Goal: Task Accomplishment & Management: Use online tool/utility

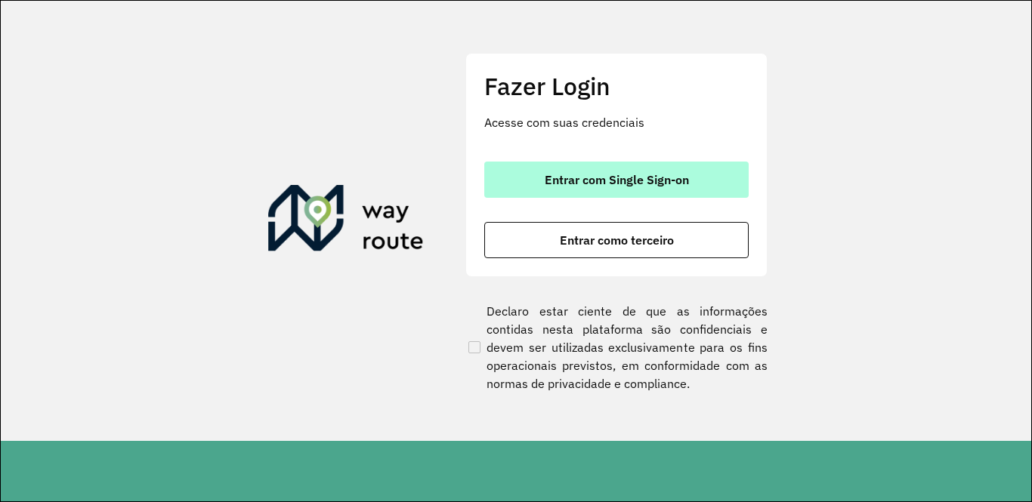
click at [600, 177] on span "Entrar com Single Sign-on" at bounding box center [616, 180] width 144 height 12
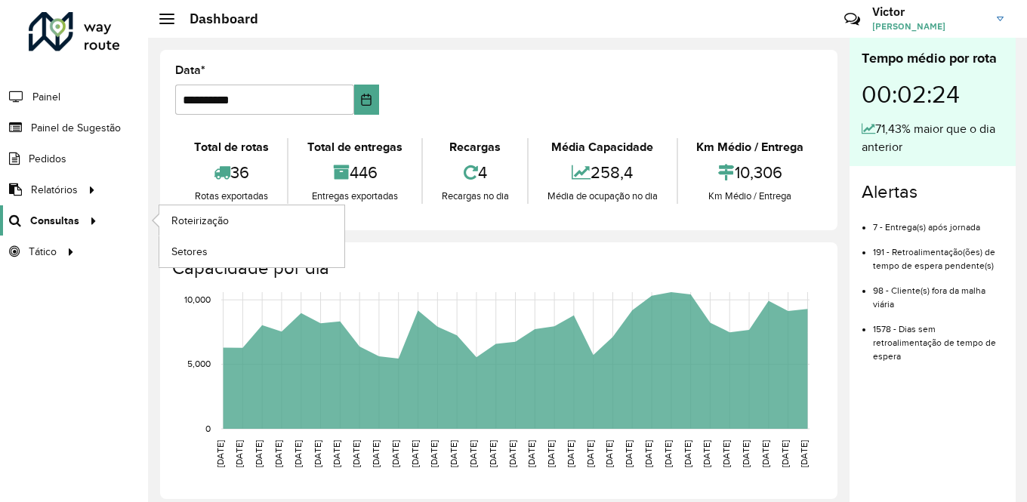
click at [45, 229] on link "Consultas" at bounding box center [51, 220] width 102 height 30
click at [187, 217] on span "Roteirização" at bounding box center [201, 221] width 61 height 16
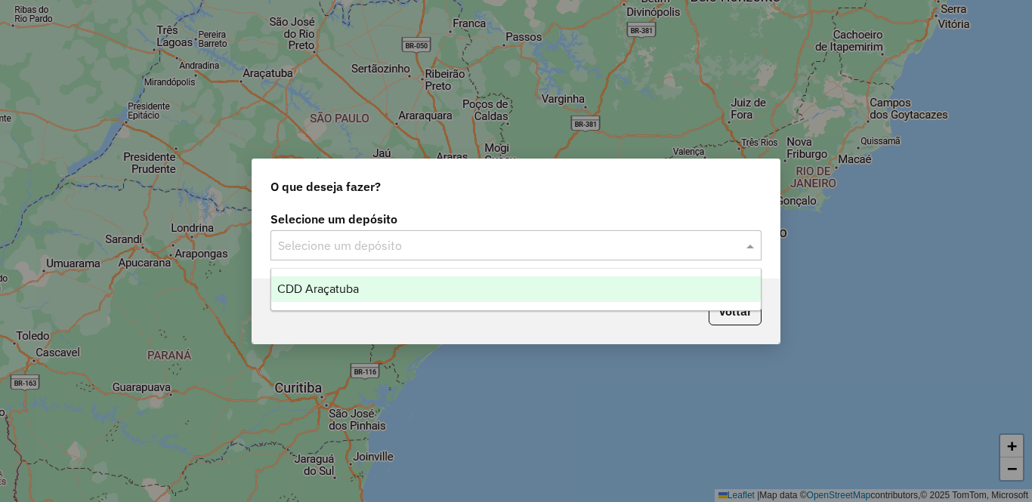
click at [548, 244] on input "text" at bounding box center [501, 246] width 446 height 18
click at [479, 299] on div "CDD Araçatuba" at bounding box center [515, 289] width 489 height 26
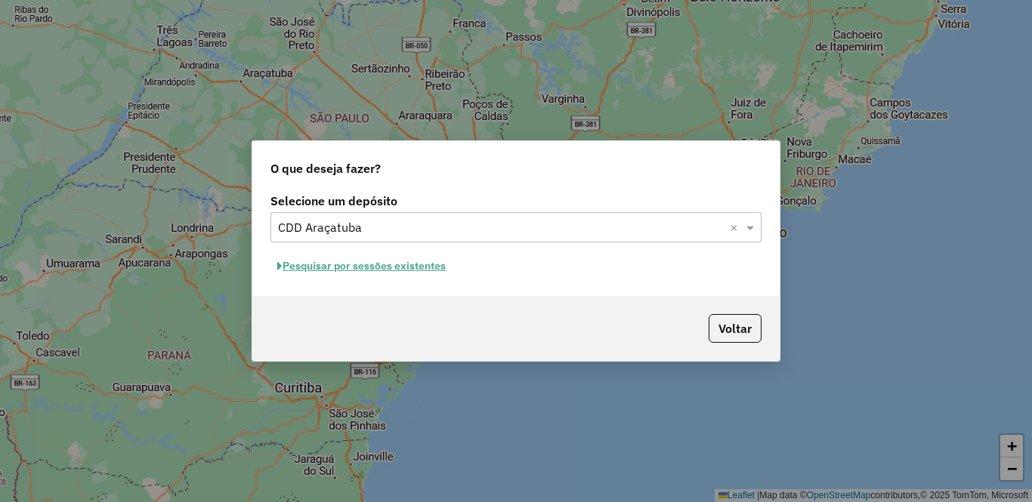
click at [408, 269] on button "Pesquisar por sessões existentes" at bounding box center [361, 266] width 182 height 23
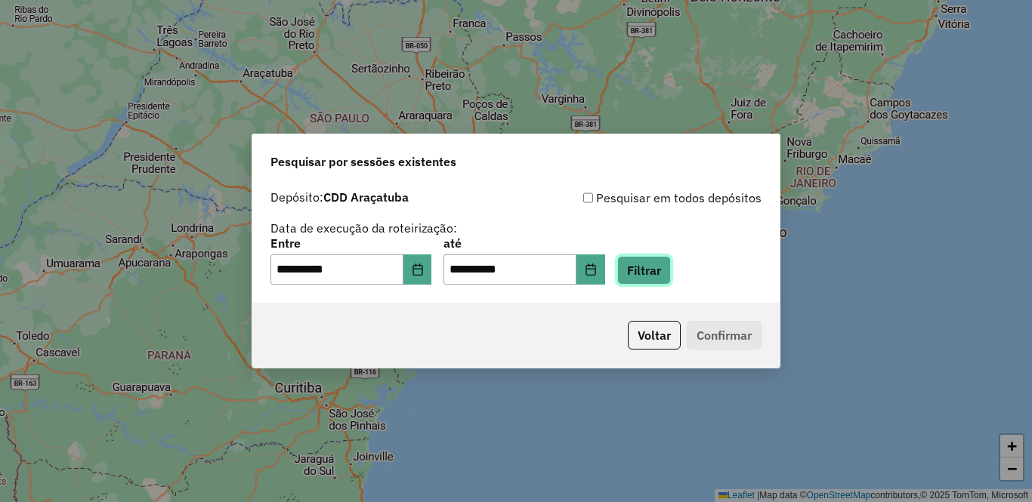
click at [665, 279] on button "Filtrar" at bounding box center [644, 270] width 54 height 29
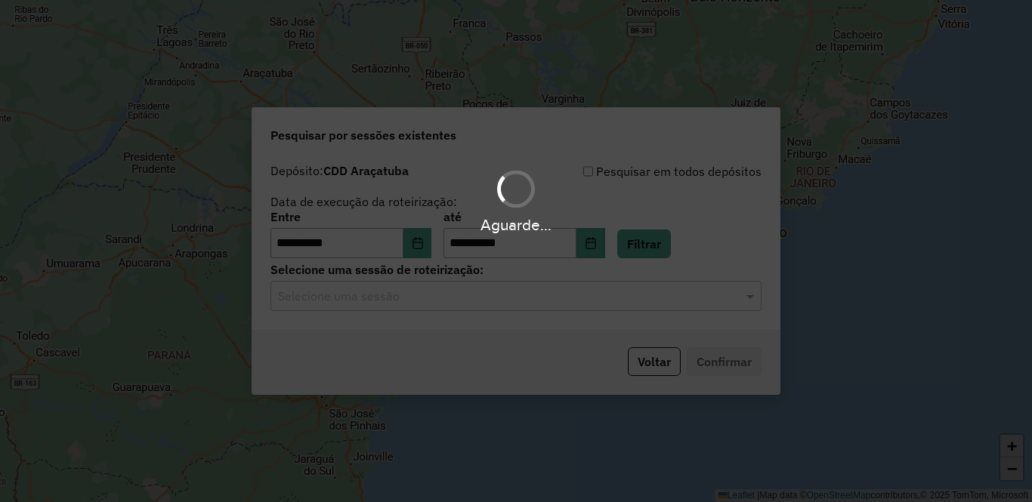
click at [441, 312] on div "Aguarde..." at bounding box center [516, 251] width 1032 height 502
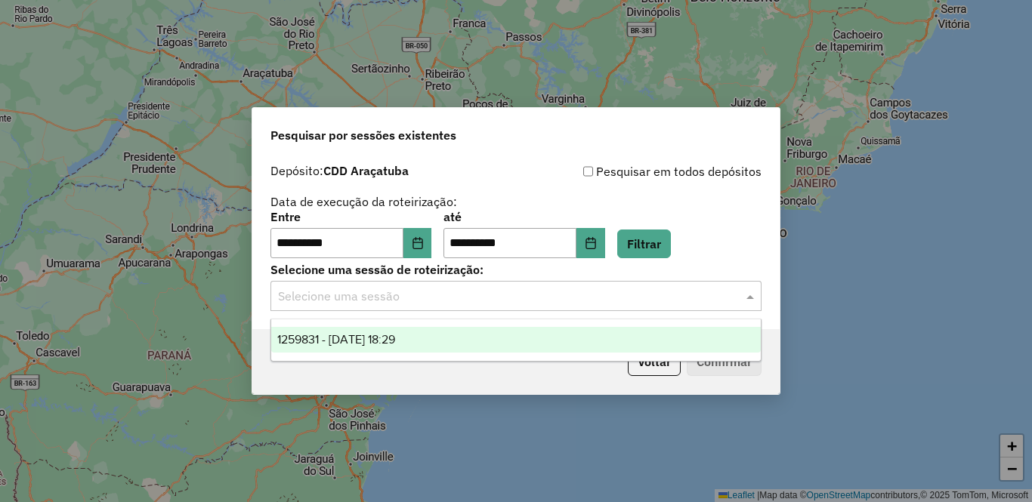
click at [438, 297] on input "text" at bounding box center [501, 297] width 446 height 18
click at [420, 331] on div "1259831 - 05/09/2025 18:29" at bounding box center [515, 340] width 489 height 26
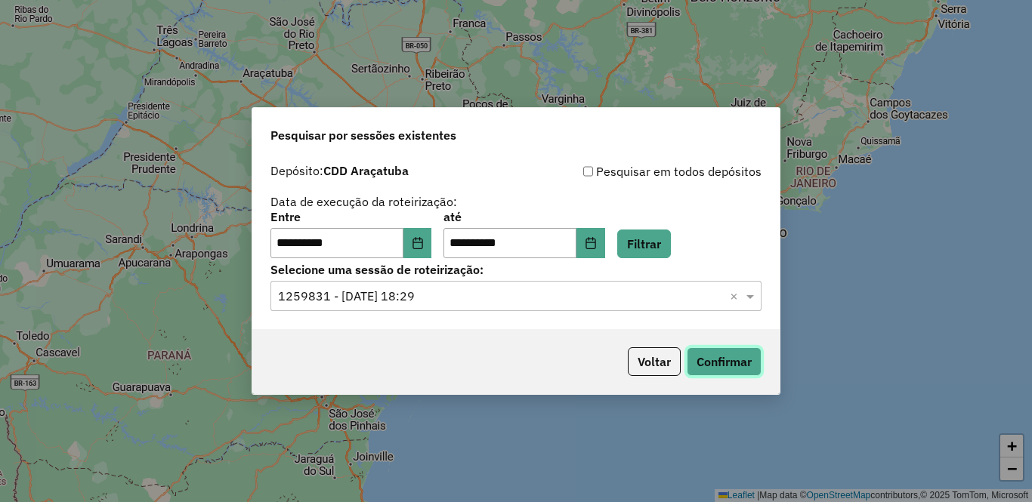
click at [711, 365] on button "Confirmar" at bounding box center [723, 361] width 75 height 29
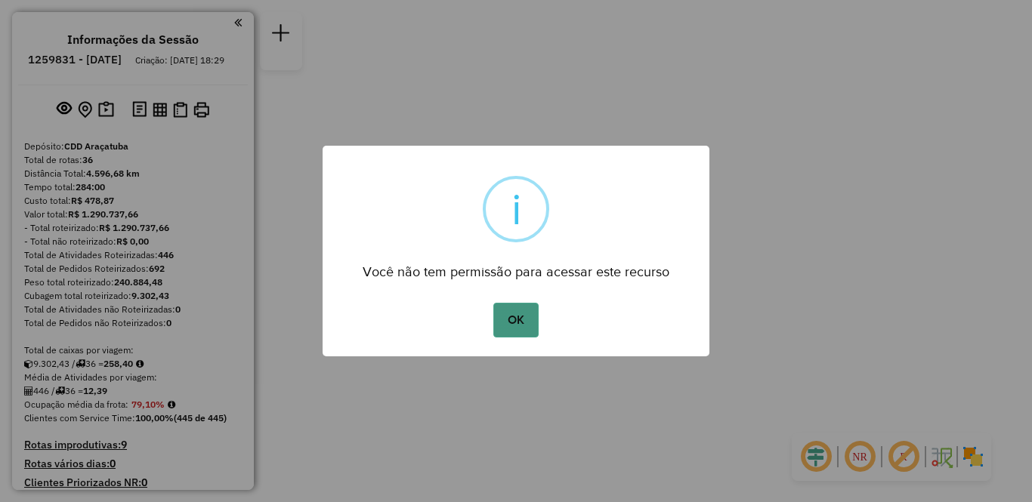
click at [526, 316] on button "OK" at bounding box center [515, 320] width 45 height 35
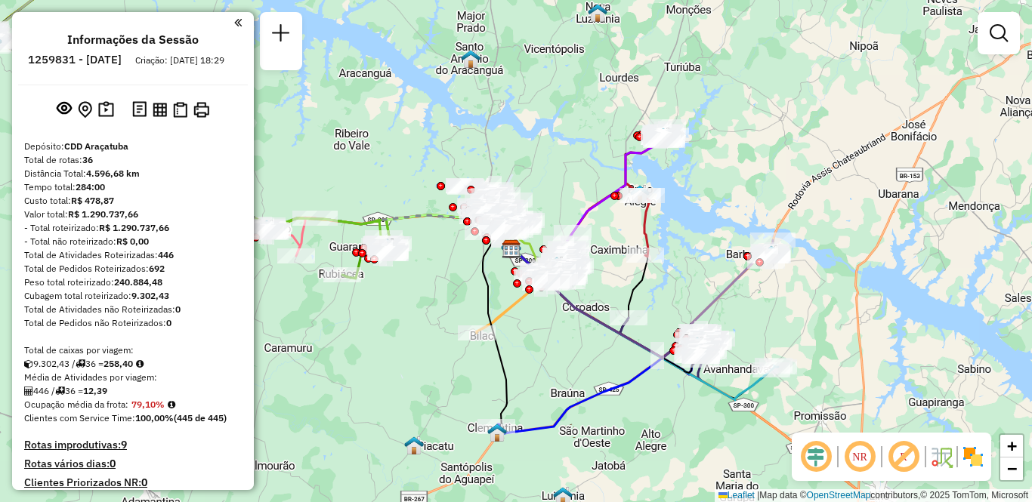
drag, startPoint x: 417, startPoint y: 397, endPoint x: 398, endPoint y: 365, distance: 37.6
click at [387, 360] on div "Janela de atendimento Grade de atendimento Capacidade Transportadoras Veículos …" at bounding box center [516, 251] width 1032 height 502
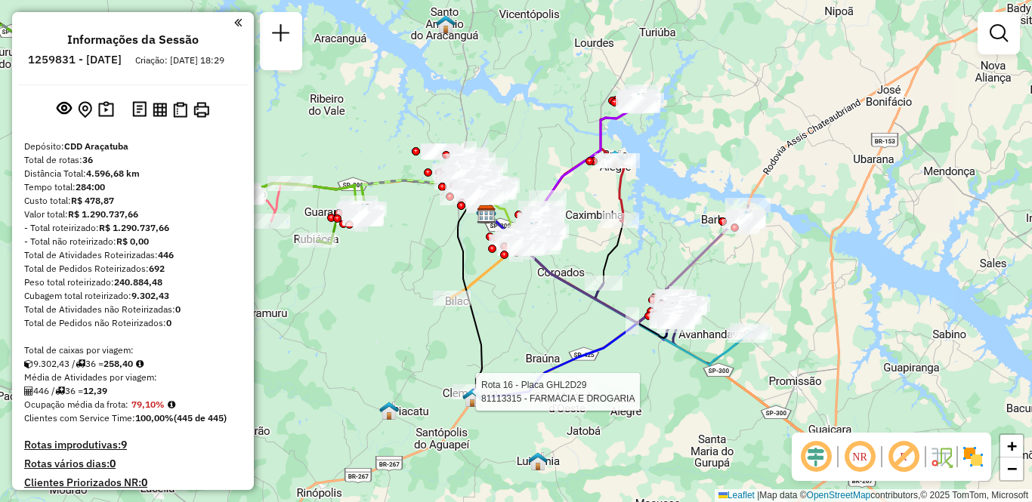
select select "**********"
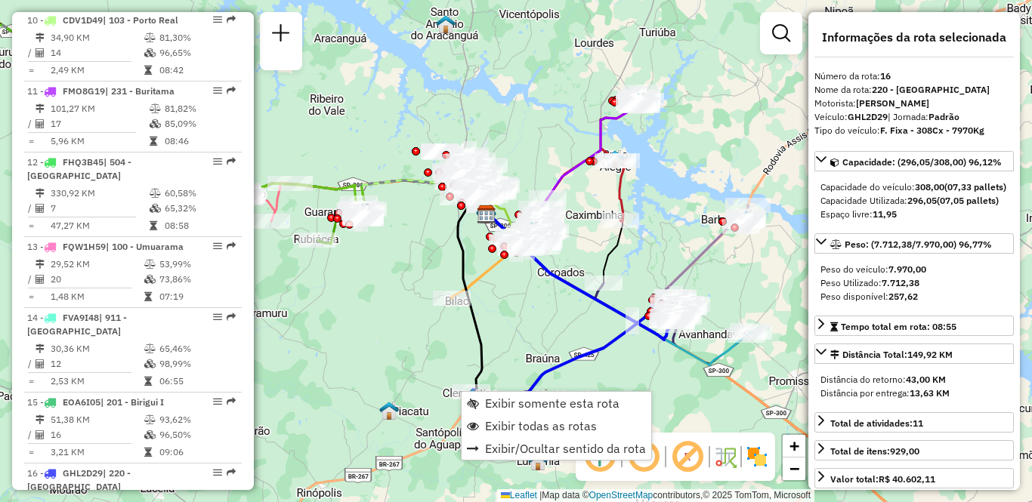
scroll to position [1752, 0]
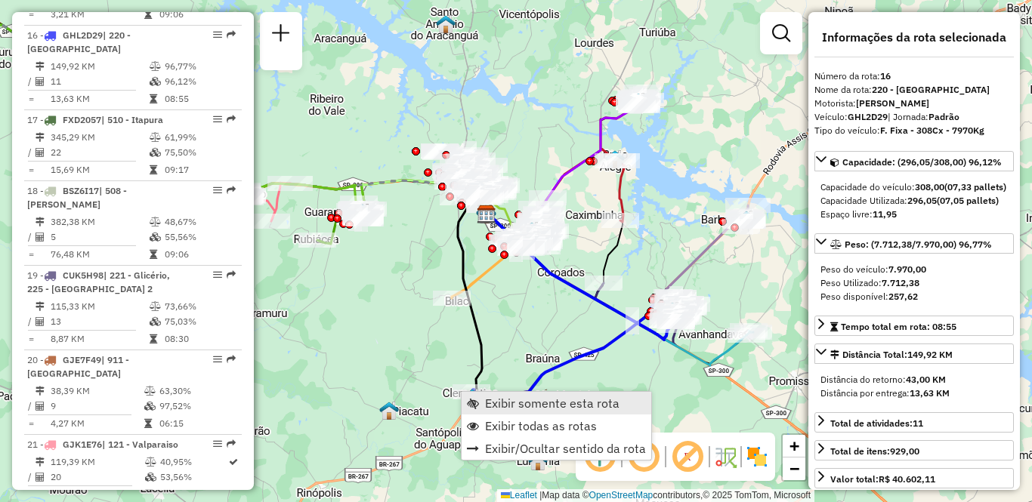
click at [517, 402] on span "Exibir somente esta rota" at bounding box center [552, 403] width 134 height 12
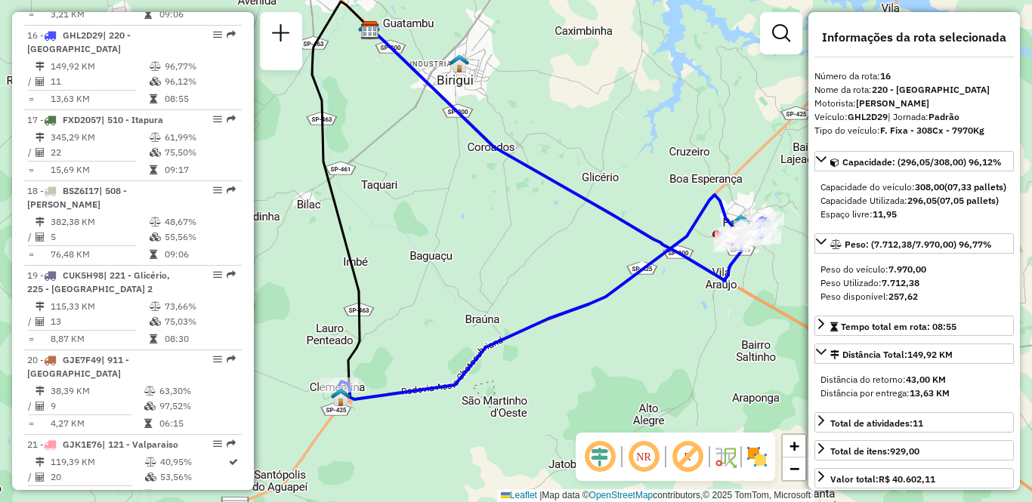
drag, startPoint x: 379, startPoint y: 332, endPoint x: 401, endPoint y: 281, distance: 55.8
click at [401, 281] on div "Janela de atendimento Grade de atendimento Capacidade Transportadoras Veículos …" at bounding box center [516, 251] width 1032 height 502
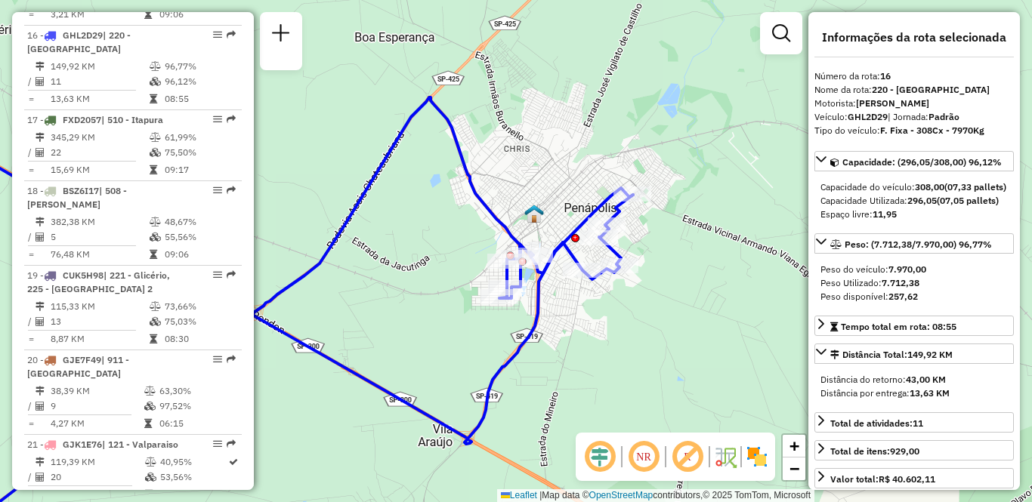
drag, startPoint x: 759, startPoint y: 244, endPoint x: 568, endPoint y: 312, distance: 202.8
click at [568, 312] on div "Janela de atendimento Grade de atendimento Capacidade Transportadoras Veículos …" at bounding box center [516, 251] width 1032 height 502
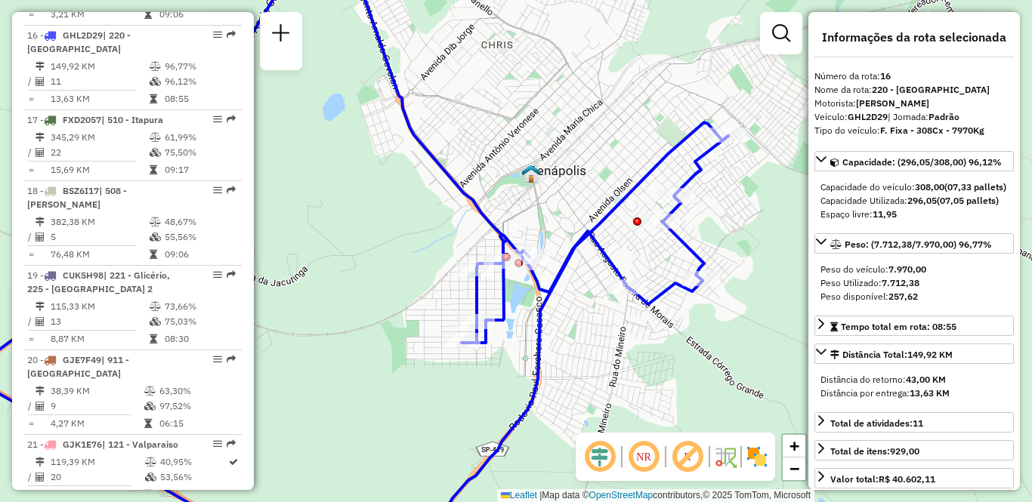
click at [755, 457] on img at bounding box center [757, 457] width 24 height 24
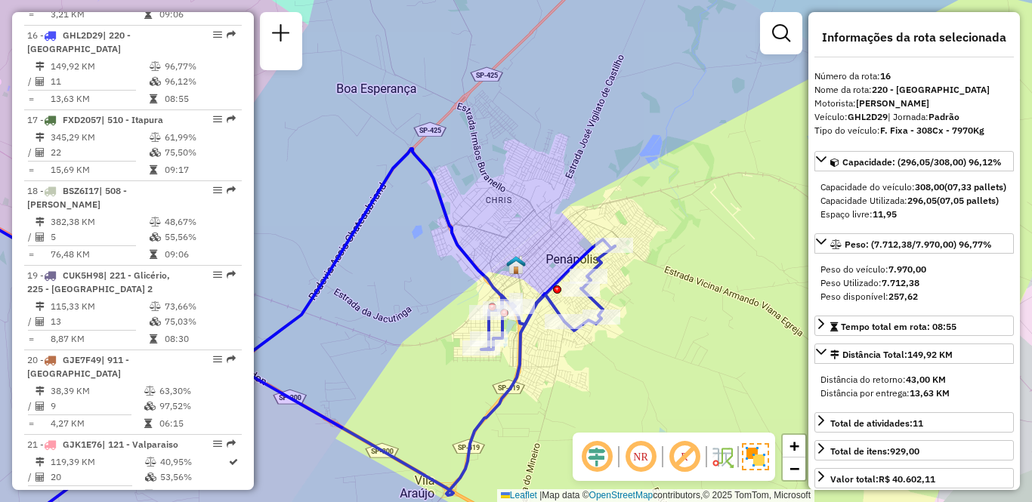
drag, startPoint x: 427, startPoint y: 371, endPoint x: 615, endPoint y: 266, distance: 214.7
click at [615, 266] on div "Janela de atendimento Grade de atendimento Capacidade Transportadoras Veículos …" at bounding box center [516, 251] width 1032 height 502
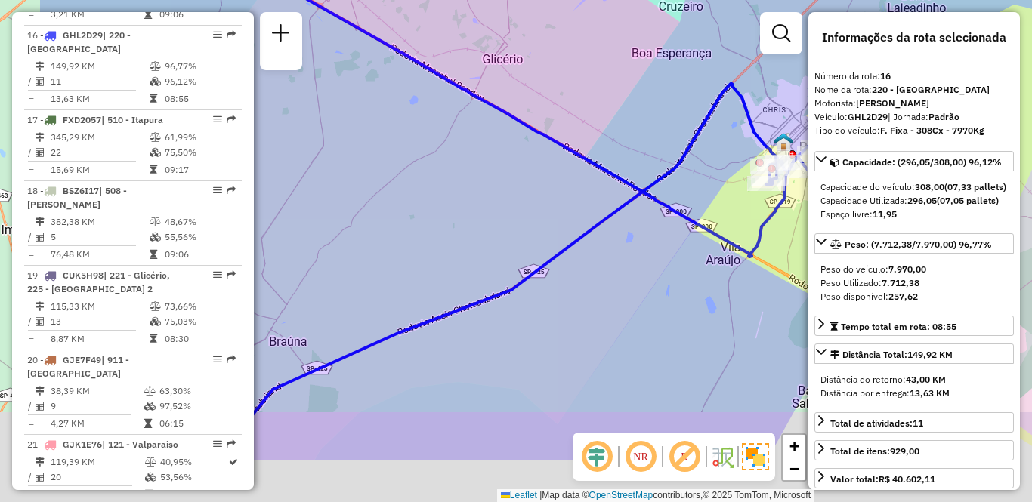
drag, startPoint x: 505, startPoint y: 403, endPoint x: 657, endPoint y: 295, distance: 185.9
click at [657, 295] on div "Janela de atendimento Grade de atendimento Capacidade Transportadoras Veículos …" at bounding box center [516, 251] width 1032 height 502
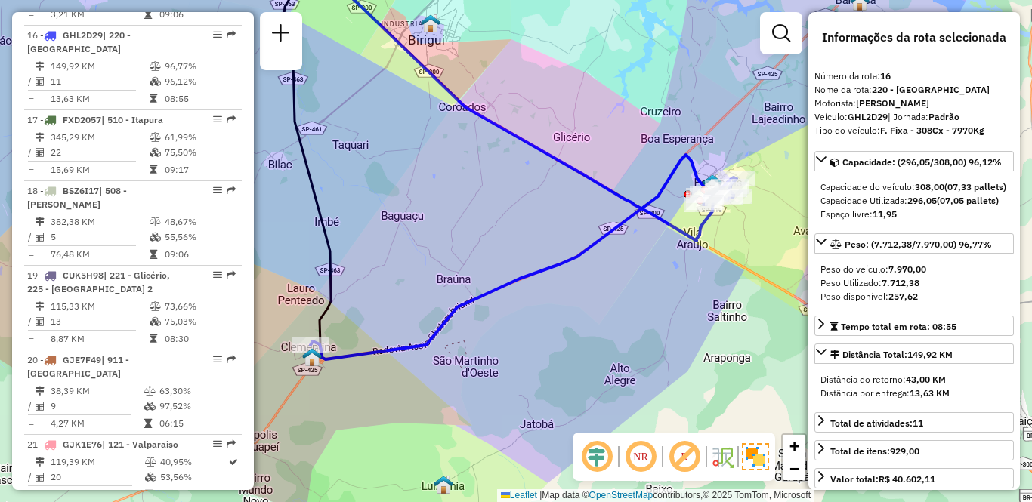
drag, startPoint x: 587, startPoint y: 341, endPoint x: 596, endPoint y: 312, distance: 30.8
click at [596, 312] on div "Janela de atendimento Grade de atendimento Capacidade Transportadoras Veículos …" at bounding box center [516, 251] width 1032 height 502
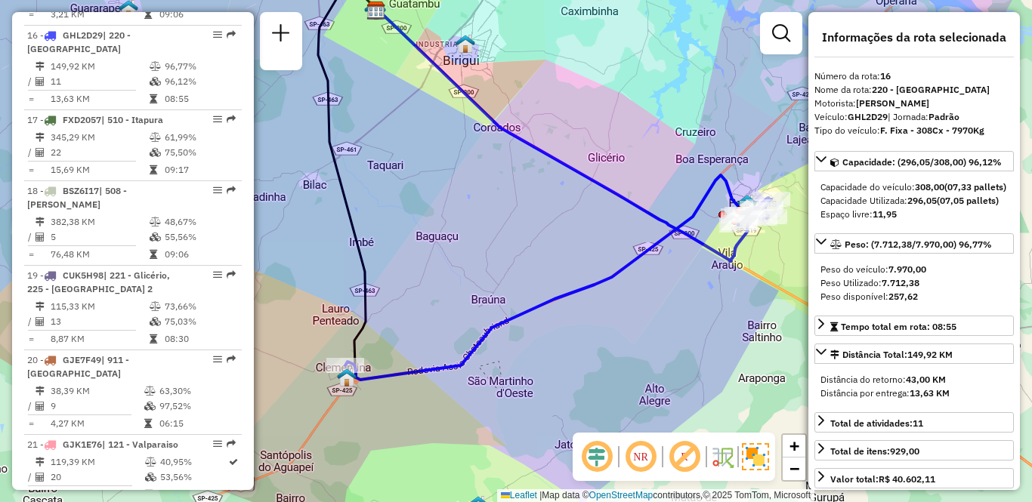
drag, startPoint x: 572, startPoint y: 313, endPoint x: 606, endPoint y: 334, distance: 40.3
click at [606, 334] on div "Janela de atendimento Grade de atendimento Capacidade Transportadoras Veículos …" at bounding box center [516, 251] width 1032 height 502
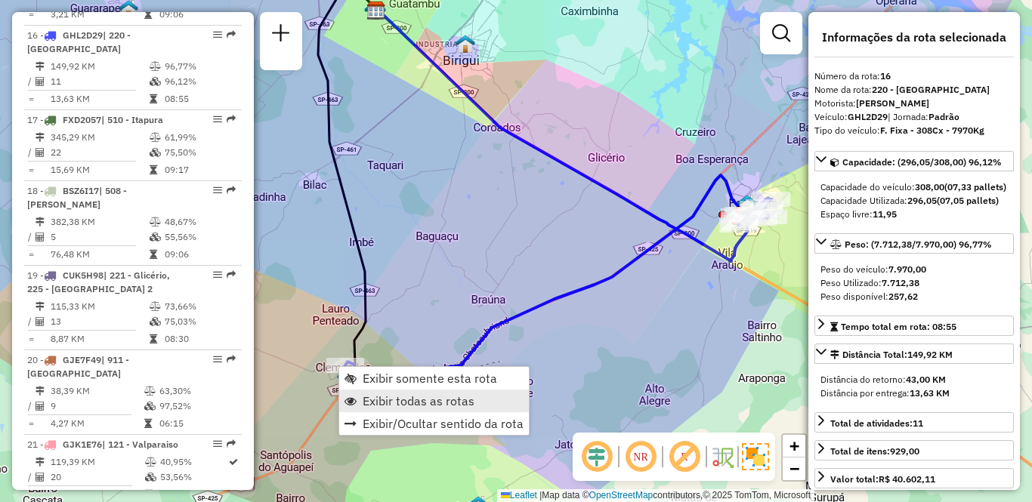
click at [377, 402] on span "Exibir todas as rotas" at bounding box center [418, 401] width 112 height 12
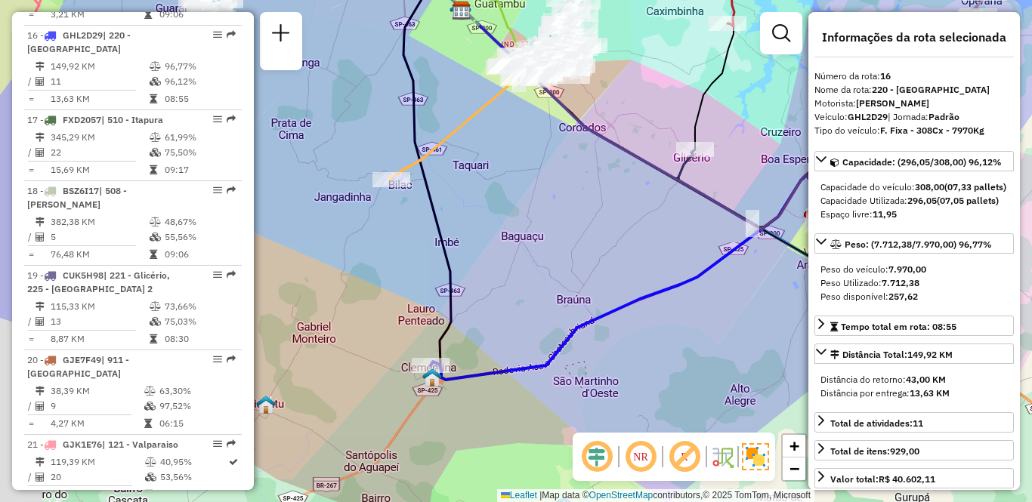
drag, startPoint x: 364, startPoint y: 406, endPoint x: 501, endPoint y: 408, distance: 137.5
click at [501, 408] on div "Janela de atendimento Grade de atendimento Capacidade Transportadoras Veículos …" at bounding box center [516, 251] width 1032 height 502
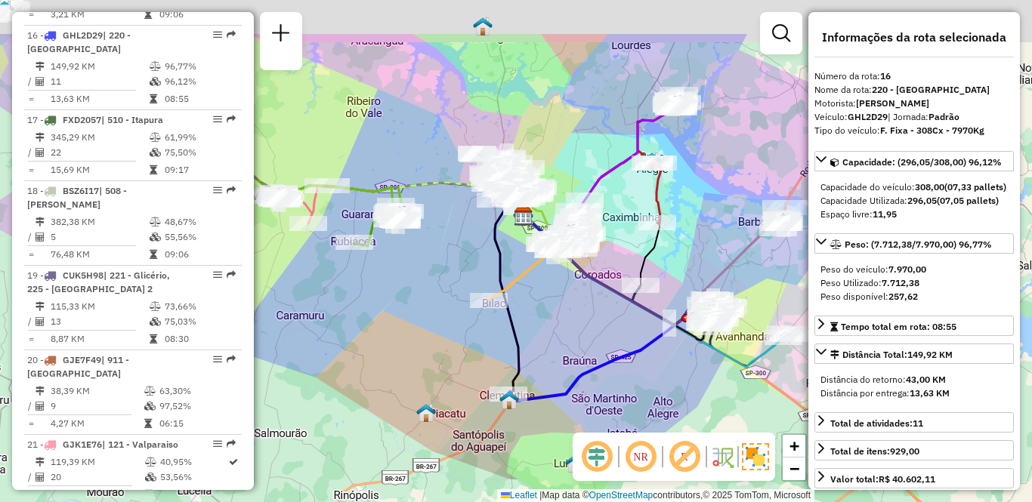
drag, startPoint x: 615, startPoint y: 240, endPoint x: 582, endPoint y: 324, distance: 90.2
click at [582, 324] on div "Janela de atendimento Grade de atendimento Capacidade Transportadoras Veículos …" at bounding box center [516, 251] width 1032 height 502
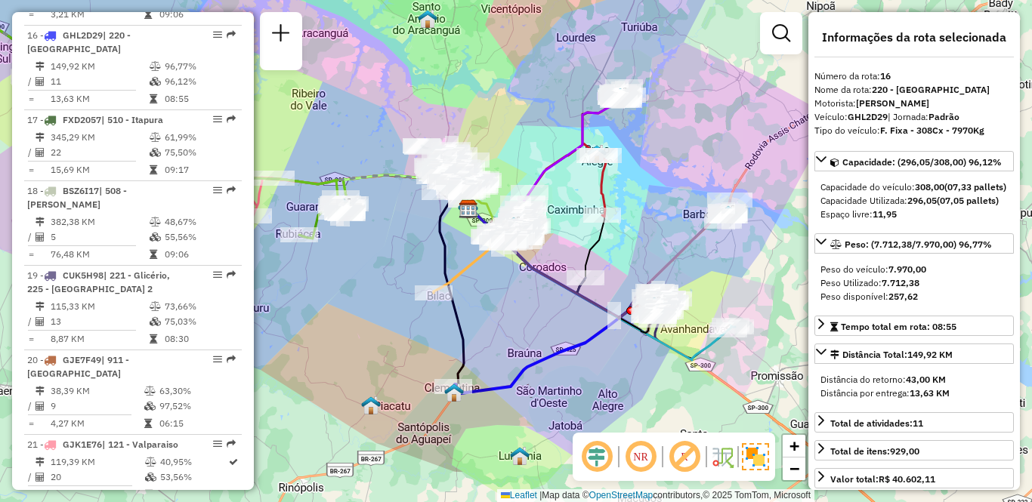
drag, startPoint x: 585, startPoint y: 324, endPoint x: 527, endPoint y: 316, distance: 57.9
click at [527, 316] on div "Janela de atendimento Grade de atendimento Capacidade Transportadoras Veículos …" at bounding box center [516, 251] width 1032 height 502
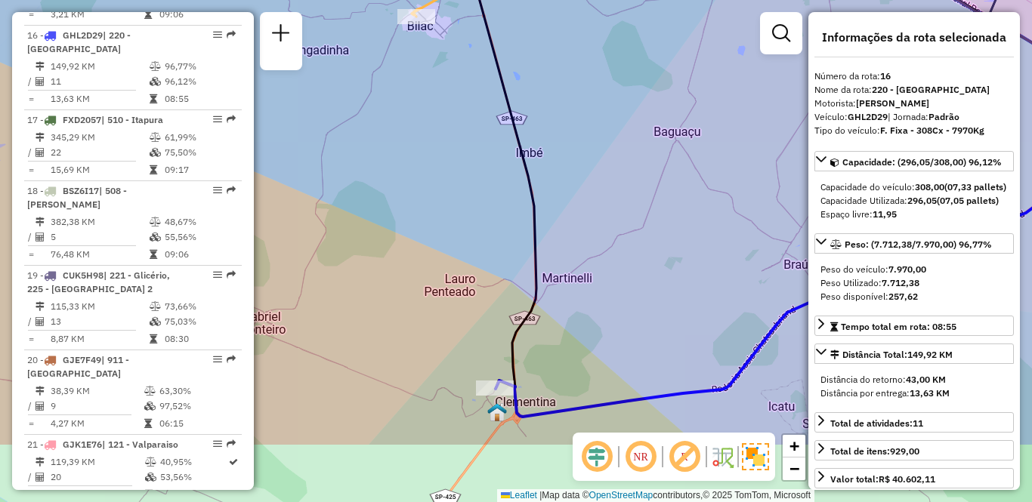
drag, startPoint x: 429, startPoint y: 325, endPoint x: 430, endPoint y: 217, distance: 108.0
click at [430, 217] on div "Janela de atendimento Grade de atendimento Capacidade Transportadoras Veículos …" at bounding box center [516, 251] width 1032 height 502
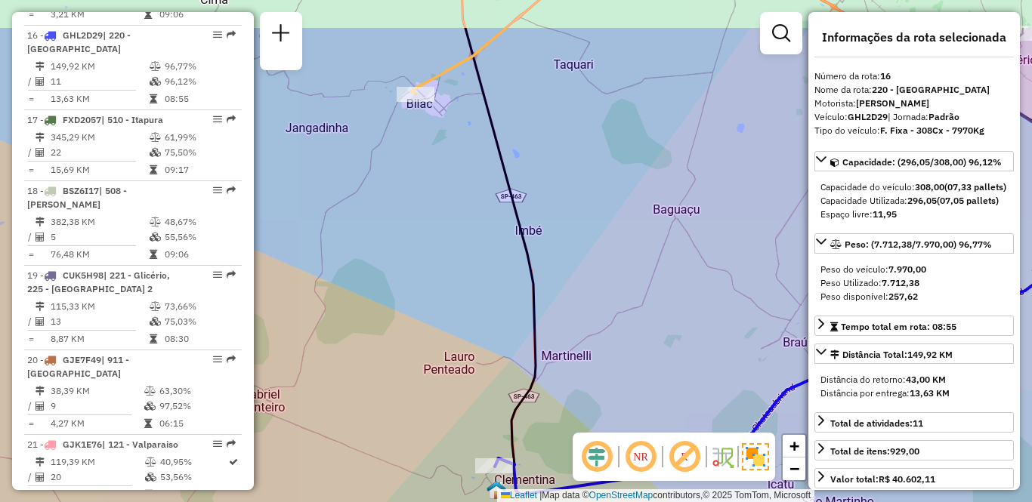
drag, startPoint x: 429, startPoint y: 217, endPoint x: 427, endPoint y: 295, distance: 77.1
click at [428, 355] on div "Janela de atendimento Grade de atendimento Capacidade Transportadoras Veículos …" at bounding box center [516, 251] width 1032 height 502
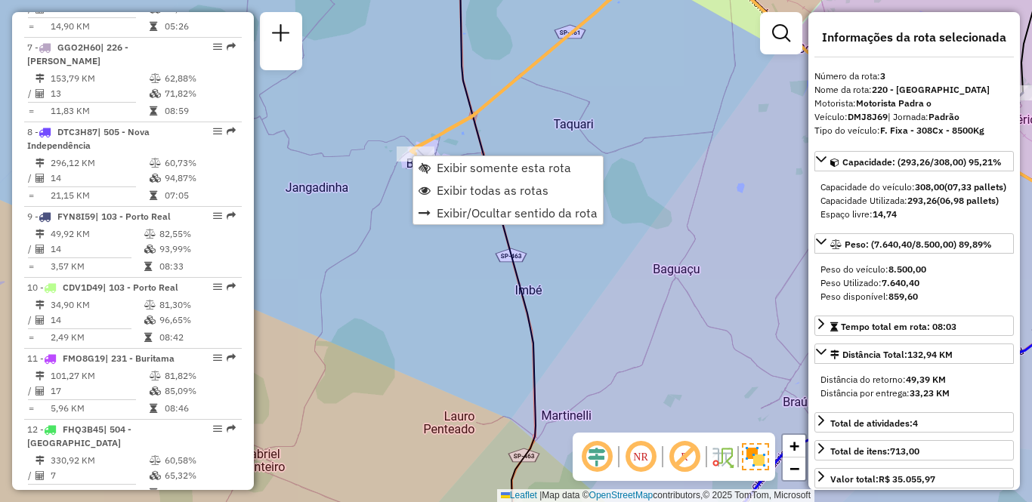
scroll to position [748, 0]
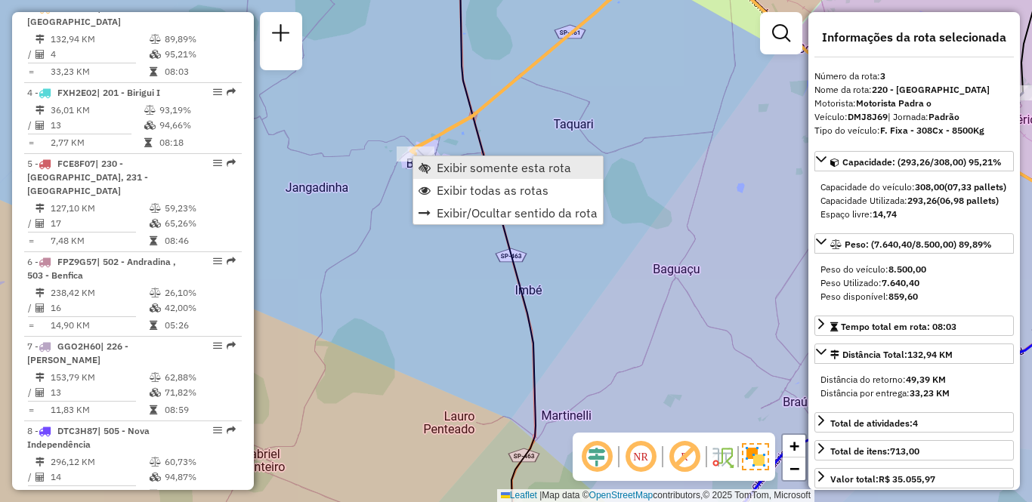
click at [446, 171] on span "Exibir somente esta rota" at bounding box center [504, 168] width 134 height 12
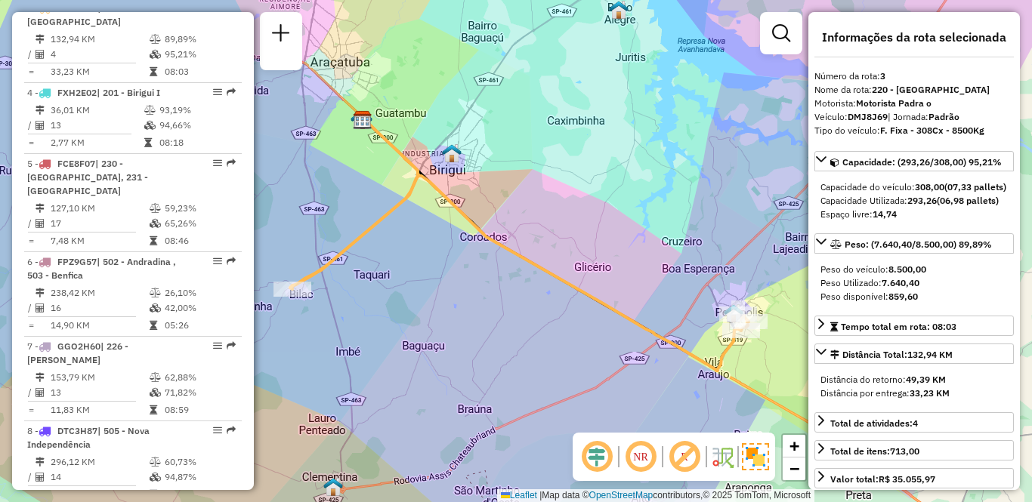
drag, startPoint x: 439, startPoint y: 331, endPoint x: 465, endPoint y: 289, distance: 49.2
click at [465, 289] on div "Janela de atendimento Grade de atendimento Capacidade Transportadoras Veículos …" at bounding box center [516, 251] width 1032 height 502
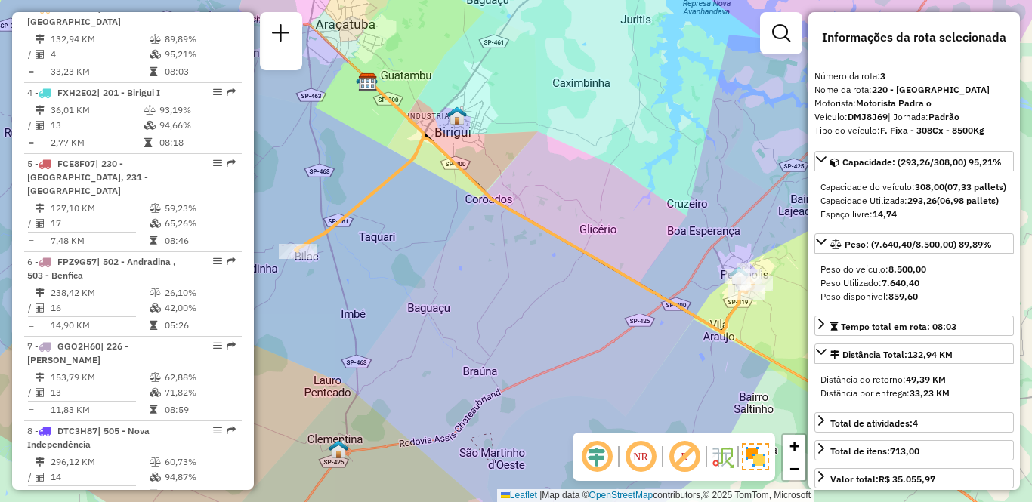
drag, startPoint x: 513, startPoint y: 307, endPoint x: 495, endPoint y: 302, distance: 18.2
click at [495, 302] on div "Janela de atendimento Grade de atendimento Capacidade Transportadoras Veículos …" at bounding box center [516, 251] width 1032 height 502
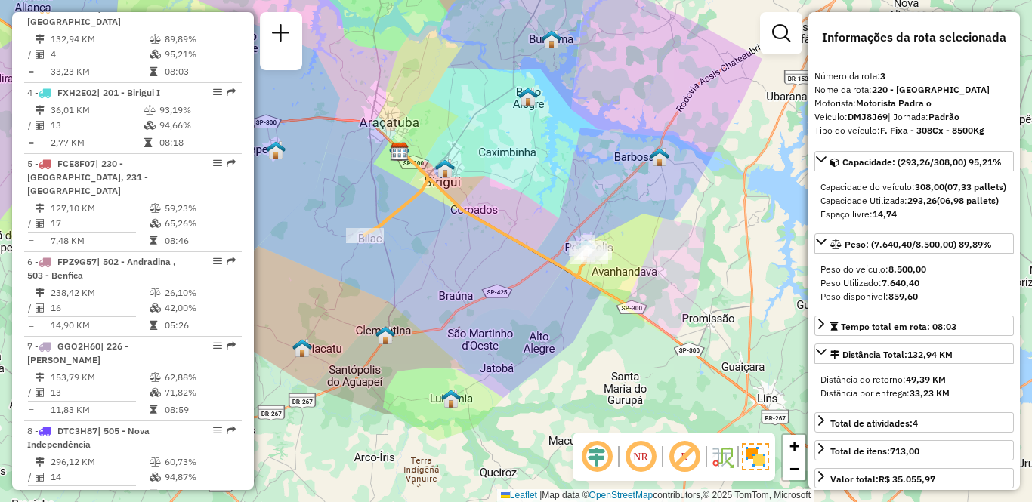
drag, startPoint x: 469, startPoint y: 328, endPoint x: 441, endPoint y: 285, distance: 50.7
click at [441, 285] on div "Janela de atendimento Grade de atendimento Capacidade Transportadoras Veículos …" at bounding box center [516, 251] width 1032 height 502
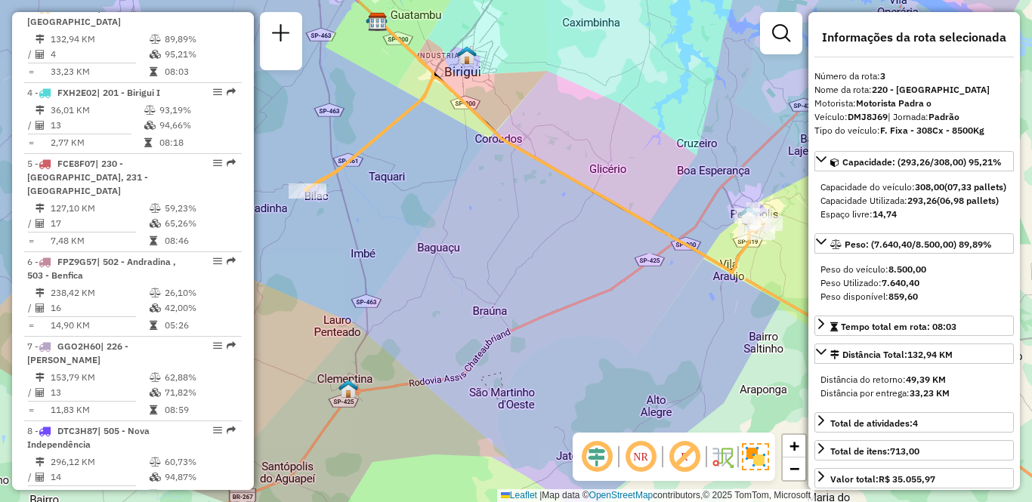
drag, startPoint x: 440, startPoint y: 288, endPoint x: 466, endPoint y: 300, distance: 29.1
click at [466, 300] on div "Janela de atendimento Grade de atendimento Capacidade Transportadoras Veículos …" at bounding box center [516, 251] width 1032 height 502
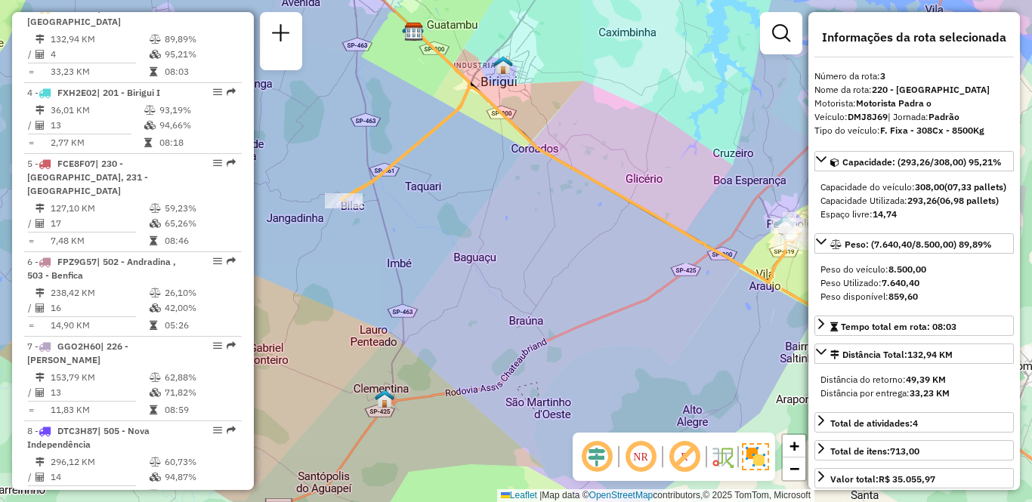
drag, startPoint x: 492, startPoint y: 262, endPoint x: 529, endPoint y: 272, distance: 37.6
click at [529, 272] on div "Janela de atendimento Grade de atendimento Capacidade Transportadoras Veículos …" at bounding box center [516, 251] width 1032 height 502
drag, startPoint x: 529, startPoint y: 272, endPoint x: 403, endPoint y: 273, distance: 126.1
click at [403, 273] on div "Janela de atendimento Grade de atendimento Capacidade Transportadoras Veículos …" at bounding box center [516, 251] width 1032 height 502
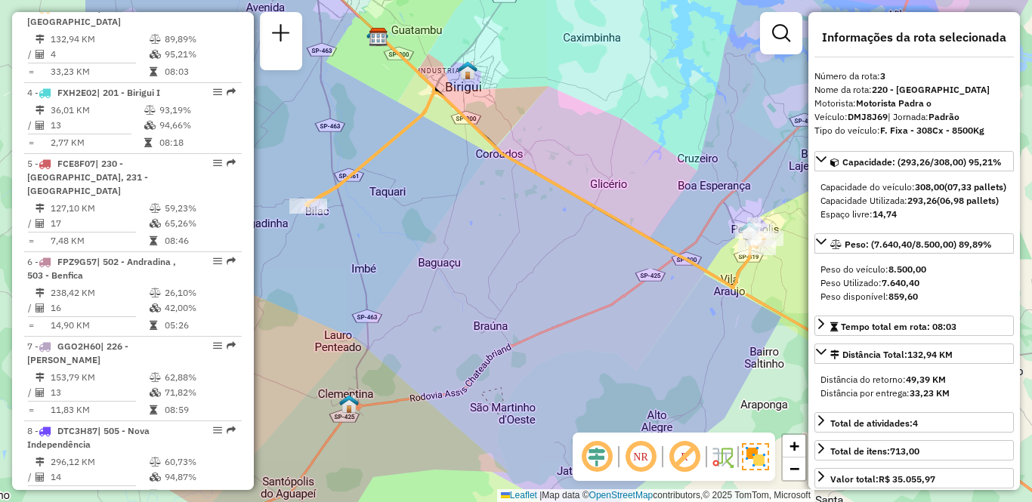
drag, startPoint x: 344, startPoint y: 252, endPoint x: 533, endPoint y: 254, distance: 188.8
click at [533, 254] on div "Janela de atendimento Grade de atendimento Capacidade Transportadoras Veículos …" at bounding box center [516, 251] width 1032 height 502
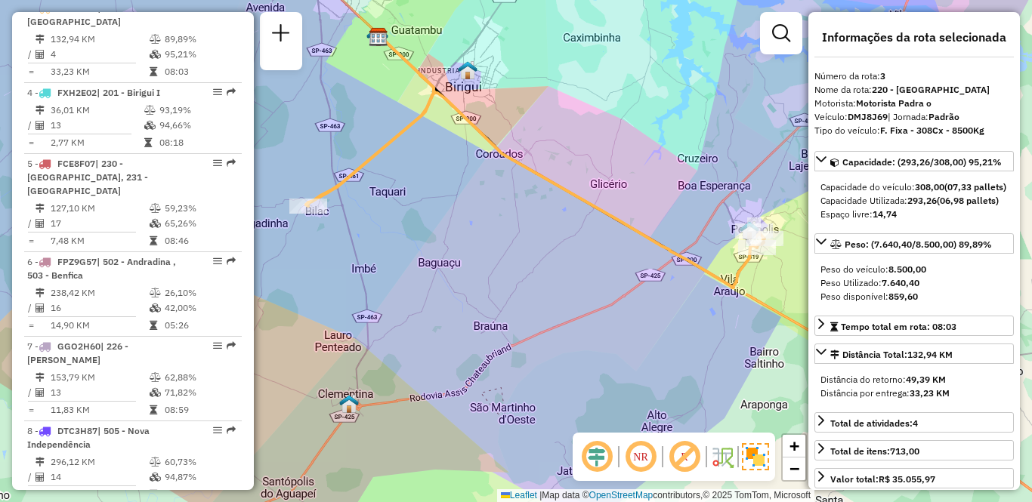
drag, startPoint x: 586, startPoint y: 255, endPoint x: 478, endPoint y: 255, distance: 108.0
click at [478, 255] on div "Janela de atendimento Grade de atendimento Capacidade Transportadoras Veículos …" at bounding box center [516, 251] width 1032 height 502
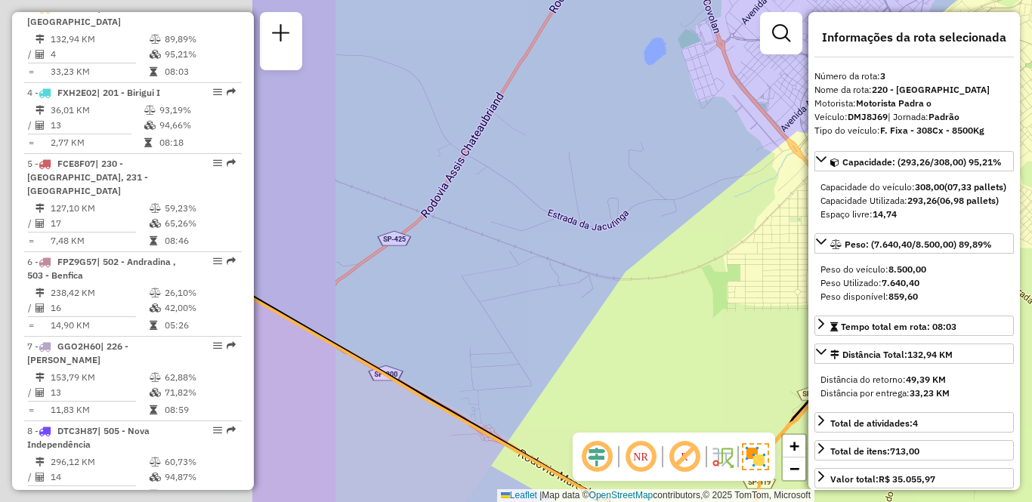
drag, startPoint x: 326, startPoint y: 205, endPoint x: 604, endPoint y: 238, distance: 279.8
click at [692, 239] on div "Janela de atendimento Grade de atendimento Capacidade Transportadoras Veículos …" at bounding box center [516, 251] width 1032 height 502
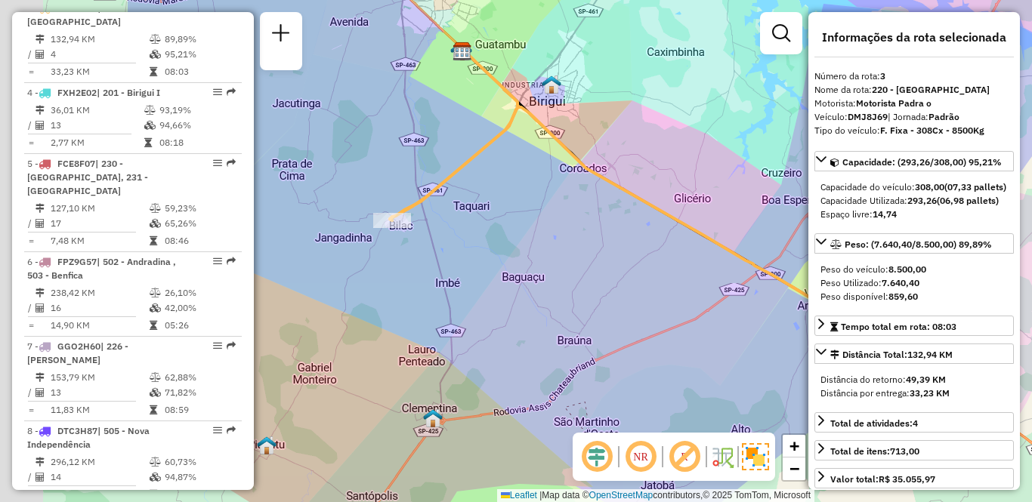
drag, startPoint x: 377, startPoint y: 264, endPoint x: 615, endPoint y: 285, distance: 239.6
click at [615, 285] on div "Janela de atendimento Grade de atendimento Capacidade Transportadoras Veículos …" at bounding box center [516, 251] width 1032 height 502
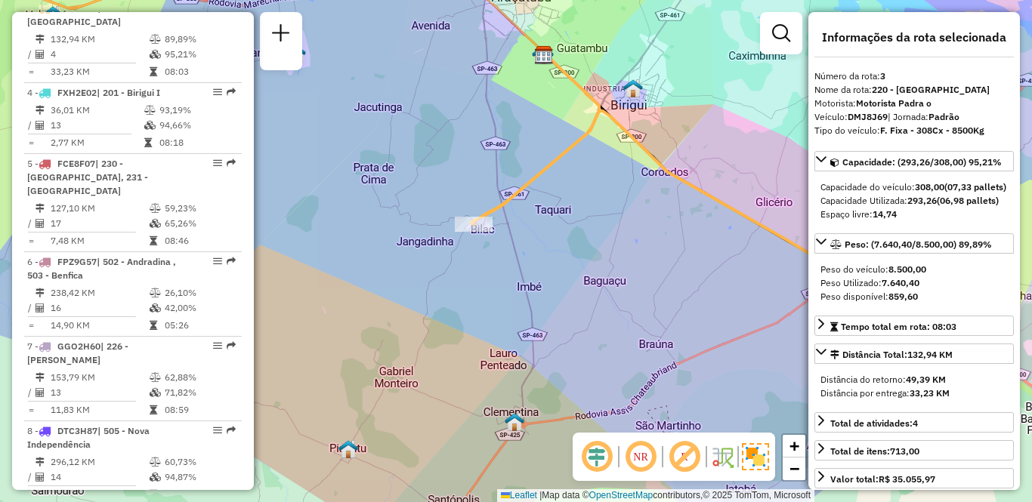
drag, startPoint x: 678, startPoint y: 268, endPoint x: 559, endPoint y: 285, distance: 120.6
click at [559, 285] on div "Janela de atendimento Grade de atendimento Capacidade Transportadoras Veículos …" at bounding box center [516, 251] width 1032 height 502
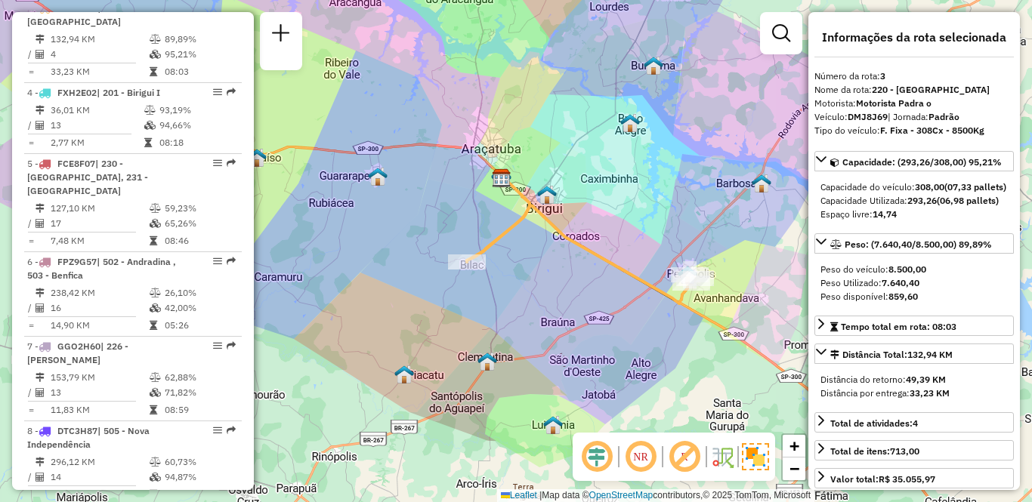
drag, startPoint x: 559, startPoint y: 285, endPoint x: 509, endPoint y: 259, distance: 56.4
click at [509, 259] on div "Janela de atendimento Grade de atendimento Capacidade Transportadoras Veículos …" at bounding box center [516, 251] width 1032 height 502
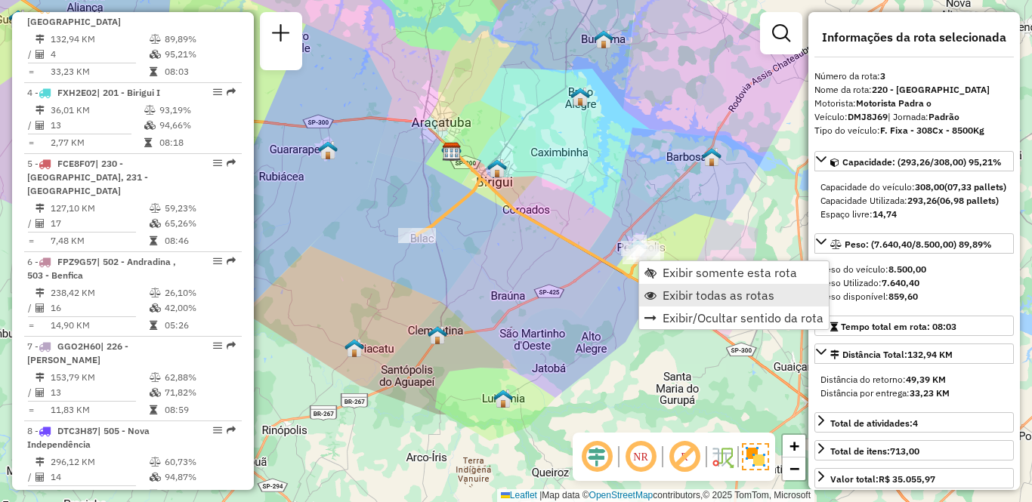
click at [662, 292] on link "Exibir todas as rotas" at bounding box center [734, 295] width 190 height 23
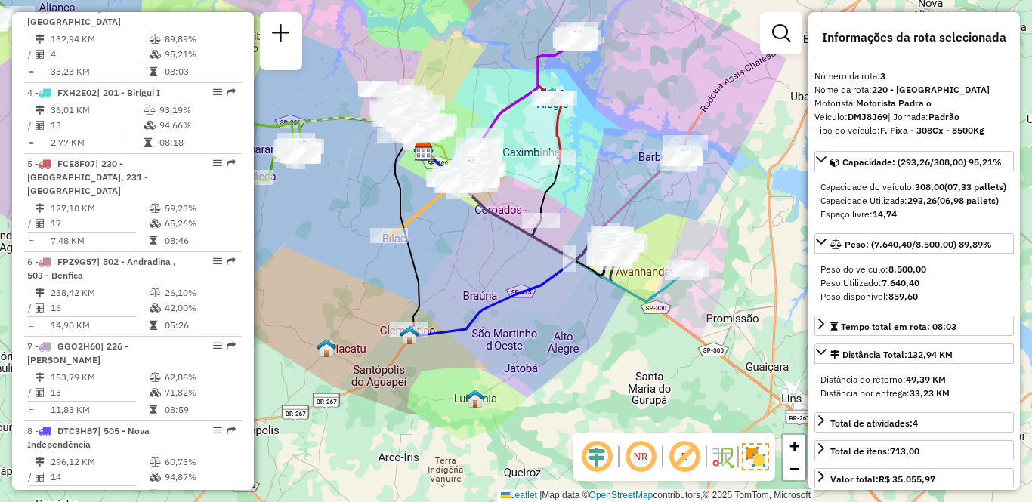
drag, startPoint x: 504, startPoint y: 396, endPoint x: 496, endPoint y: 387, distance: 11.8
click at [476, 396] on img at bounding box center [475, 399] width 20 height 20
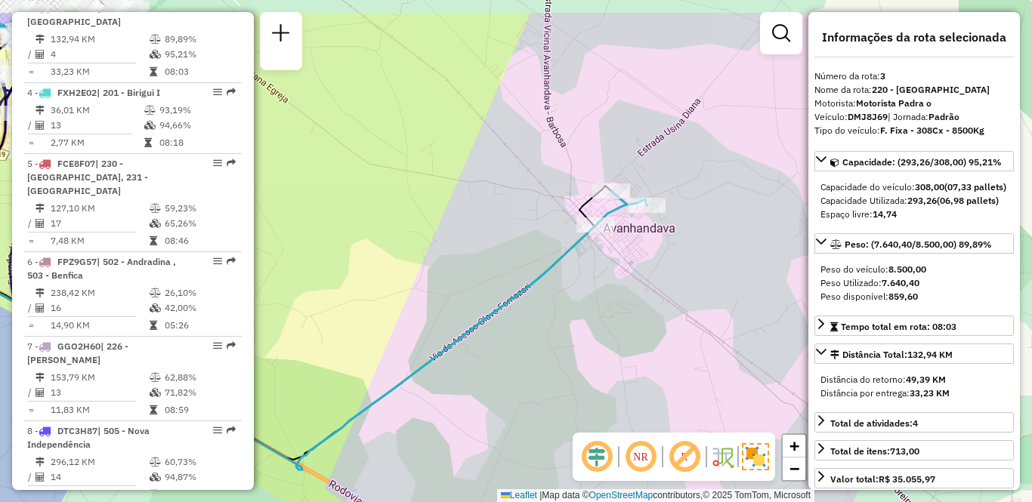
drag, startPoint x: 575, startPoint y: 271, endPoint x: 652, endPoint y: 316, distance: 89.4
click at [652, 316] on div "Janela de atendimento Grade de atendimento Capacidade Transportadoras Veículos …" at bounding box center [516, 251] width 1032 height 502
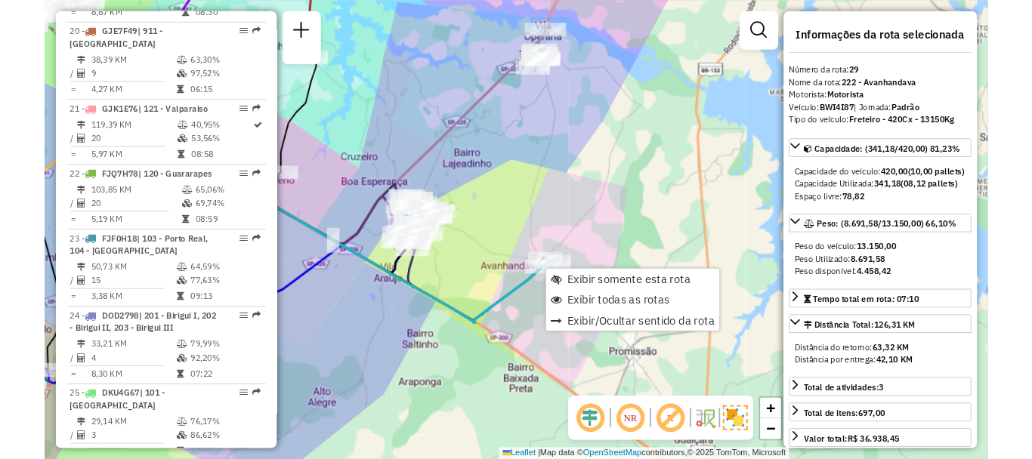
scroll to position [2797, 0]
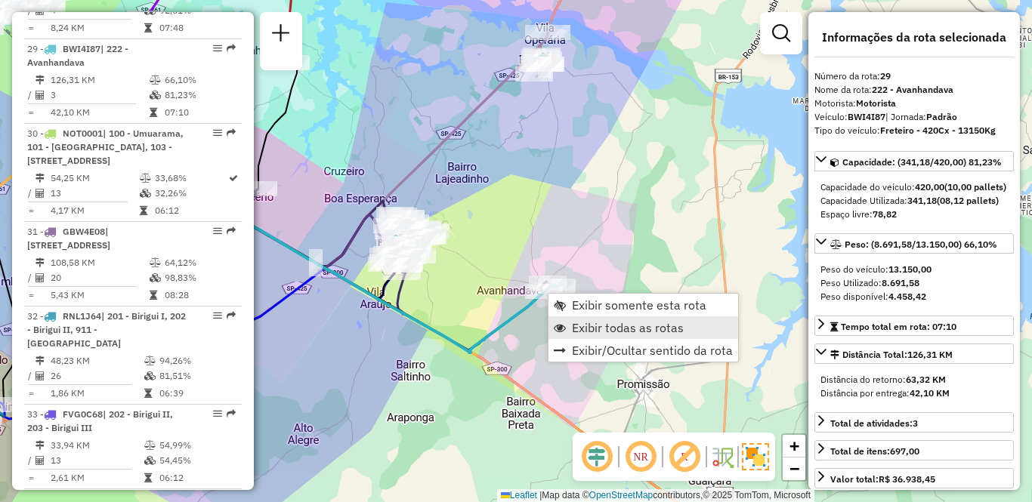
click at [572, 325] on span "Exibir todas as rotas" at bounding box center [628, 328] width 112 height 12
click at [583, 301] on span "Exibir somente esta rota" at bounding box center [636, 304] width 134 height 12
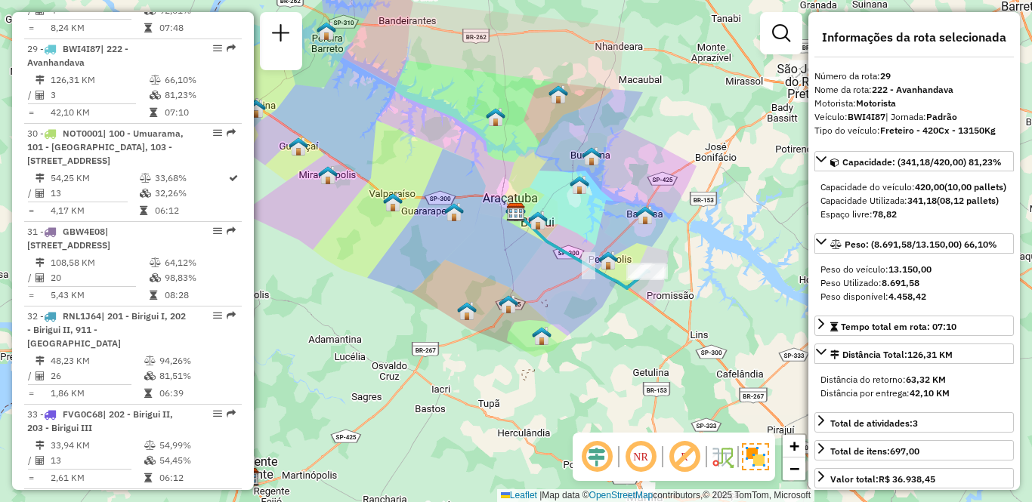
drag, startPoint x: 406, startPoint y: 307, endPoint x: 490, endPoint y: 314, distance: 84.2
click at [490, 316] on div "Janela de atendimento Grade de atendimento Capacidade Transportadoras Veículos …" at bounding box center [516, 251] width 1032 height 502
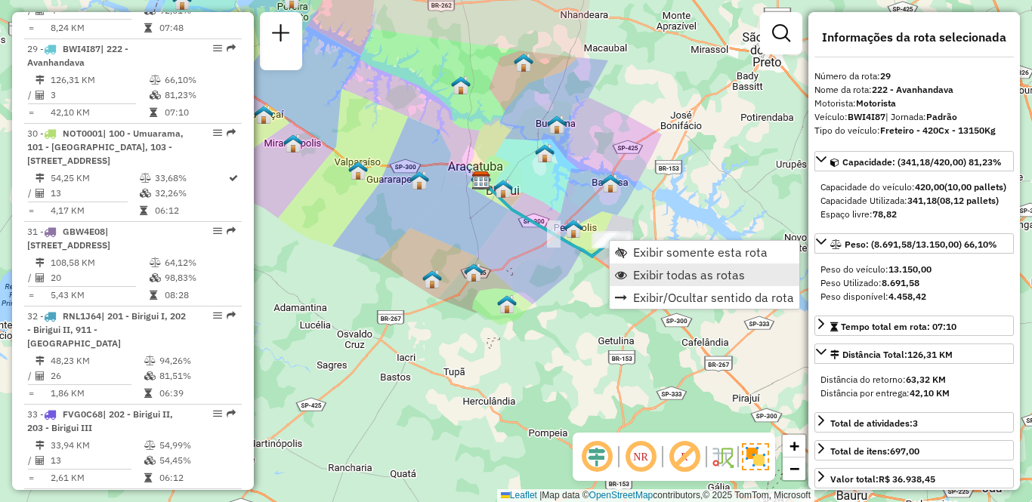
click at [640, 275] on span "Exibir todas as rotas" at bounding box center [689, 275] width 112 height 12
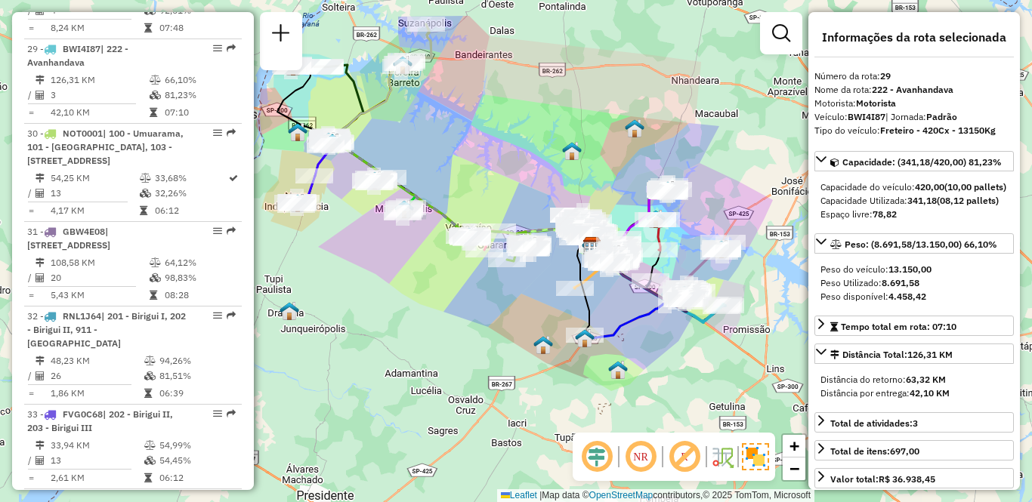
drag, startPoint x: 364, startPoint y: 254, endPoint x: 475, endPoint y: 319, distance: 129.0
click at [475, 319] on div "Janela de atendimento Grade de atendimento Capacidade Transportadoras Veículos …" at bounding box center [516, 251] width 1032 height 502
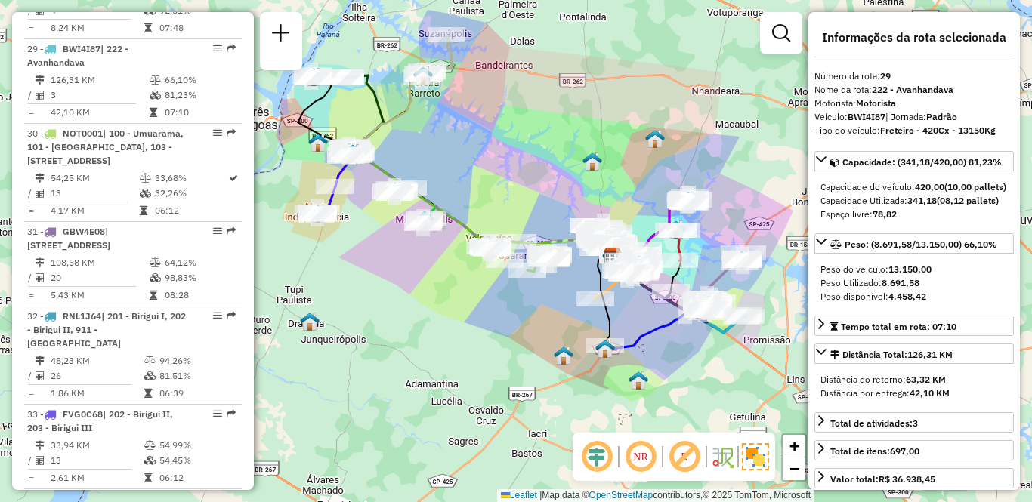
drag, startPoint x: 378, startPoint y: 260, endPoint x: 392, endPoint y: 267, distance: 15.2
click at [392, 267] on div "Janela de atendimento Grade de atendimento Capacidade Transportadoras Veículos …" at bounding box center [516, 251] width 1032 height 502
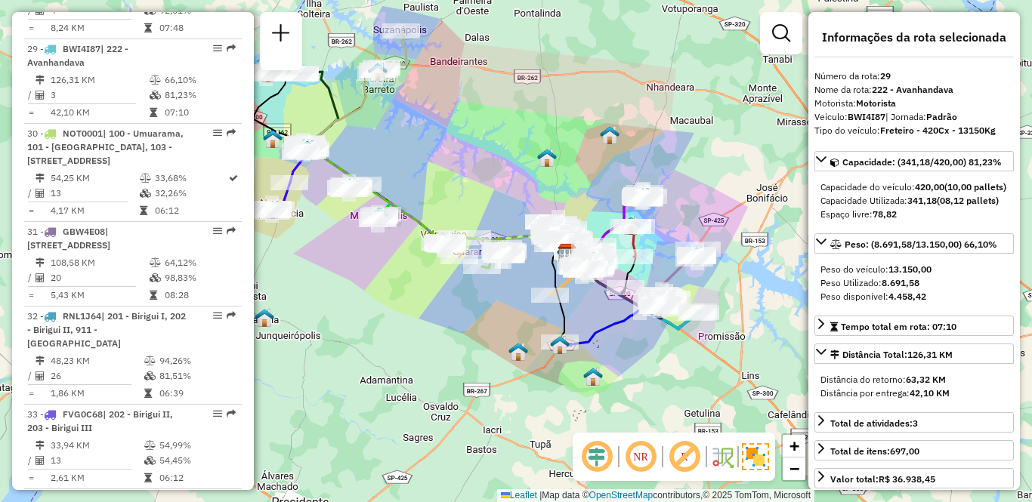
drag, startPoint x: 517, startPoint y: 338, endPoint x: 478, endPoint y: 338, distance: 38.5
click at [478, 338] on div "Janela de atendimento Grade de atendimento Capacidade Transportadoras Veículos …" at bounding box center [516, 251] width 1032 height 502
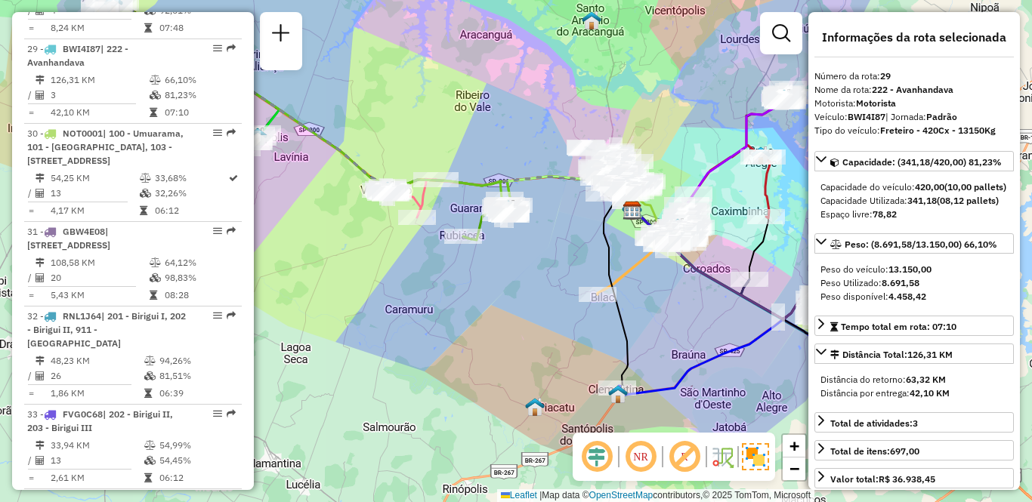
drag, startPoint x: 466, startPoint y: 298, endPoint x: 477, endPoint y: 318, distance: 23.3
click at [477, 318] on div "Janela de atendimento Grade de atendimento Capacidade Transportadoras Veículos …" at bounding box center [516, 251] width 1032 height 502
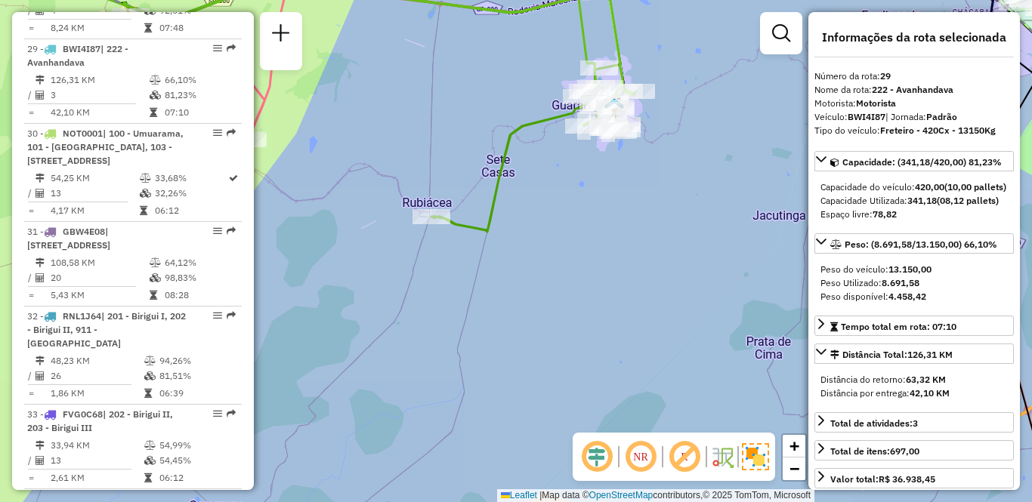
drag, startPoint x: 571, startPoint y: 233, endPoint x: 547, endPoint y: 298, distance: 69.3
click at [547, 298] on div "Janela de atendimento Grade de atendimento Capacidade Transportadoras Veículos …" at bounding box center [516, 251] width 1032 height 502
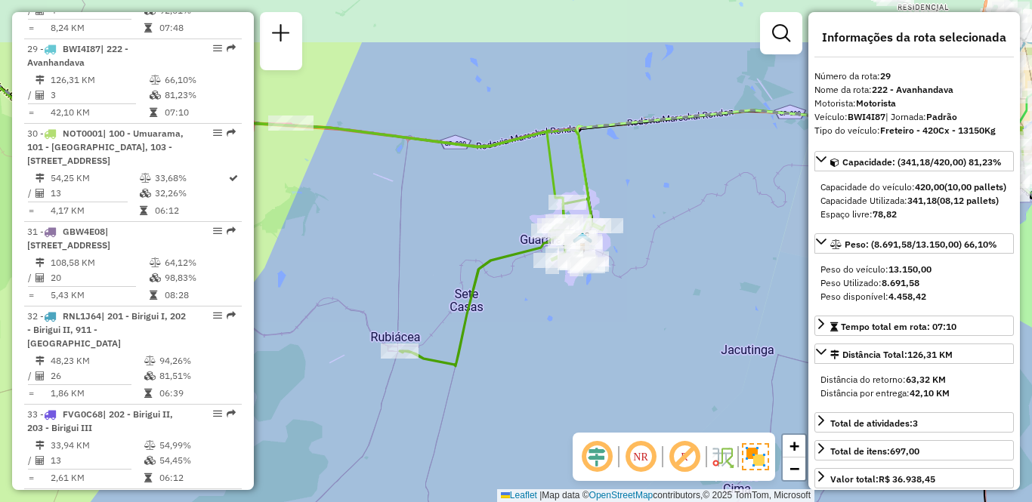
drag, startPoint x: 727, startPoint y: 151, endPoint x: 713, endPoint y: 250, distance: 100.0
click at [714, 250] on div "Janela de atendimento Grade de atendimento Capacidade Transportadoras Veículos …" at bounding box center [516, 251] width 1032 height 502
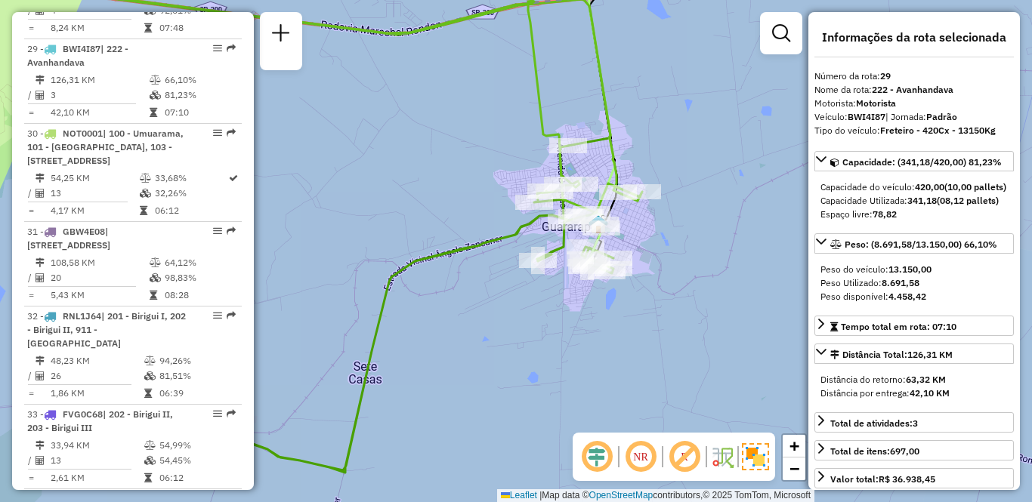
drag, startPoint x: 591, startPoint y: 289, endPoint x: 693, endPoint y: 261, distance: 106.6
click at [693, 261] on div "Janela de atendimento Grade de atendimento Capacidade Transportadoras Veículos …" at bounding box center [516, 251] width 1032 height 502
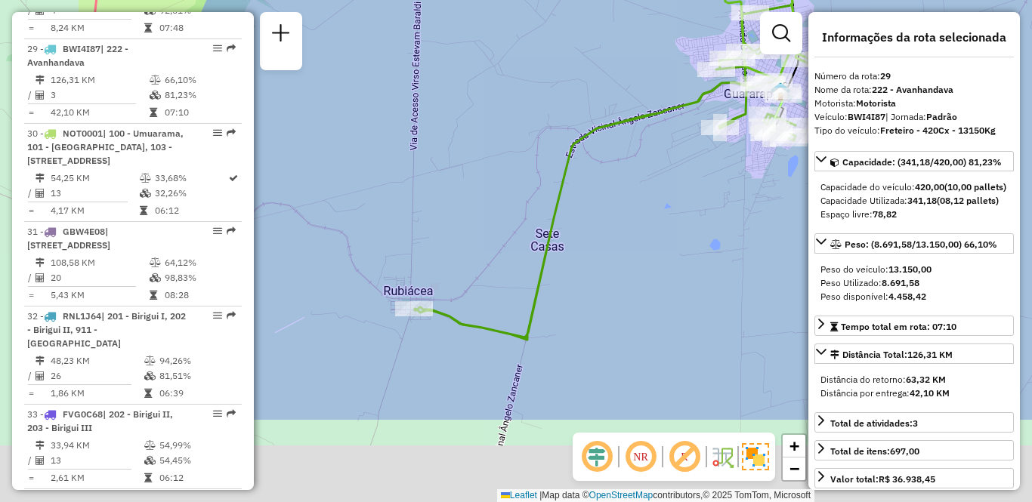
drag, startPoint x: 644, startPoint y: 325, endPoint x: 675, endPoint y: 192, distance: 137.2
click at [675, 192] on div "Janela de atendimento Grade de atendimento Capacidade Transportadoras Veículos …" at bounding box center [516, 251] width 1032 height 502
